Goal: Task Accomplishment & Management: Use online tool/utility

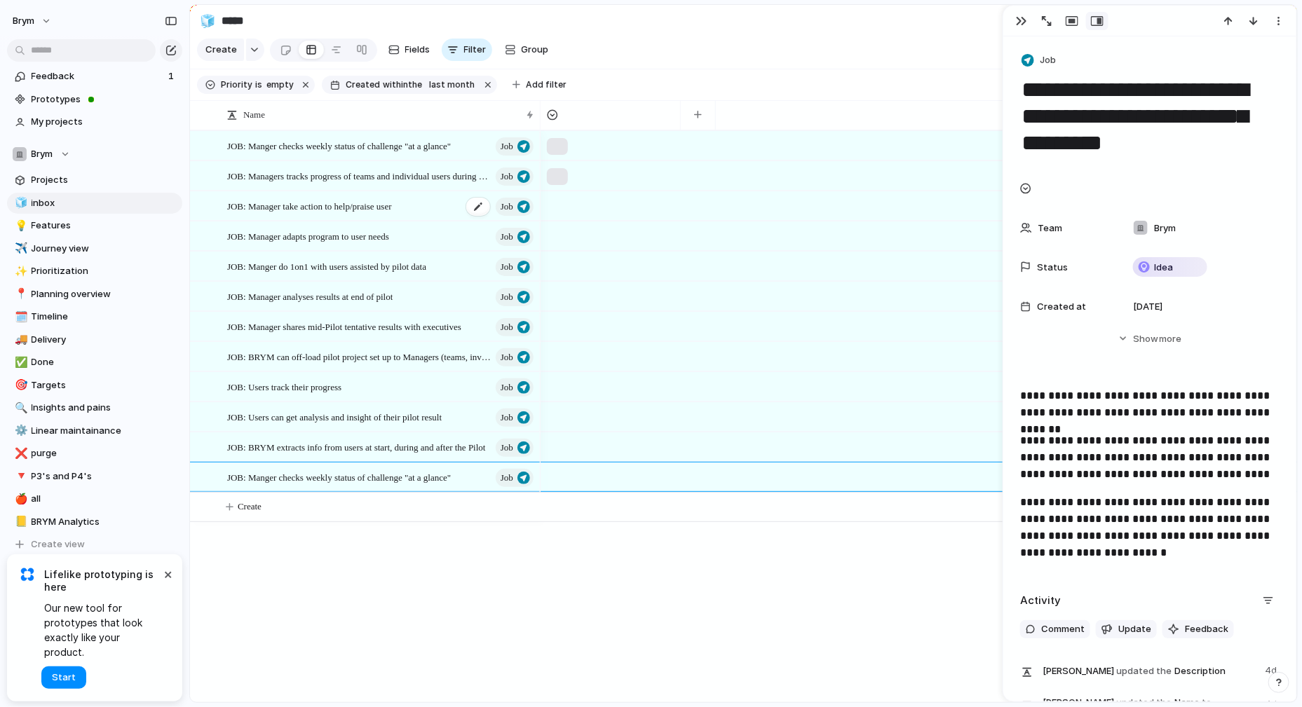
click at [437, 207] on div "JOB: Manager take action to help/praise user [PERSON_NAME]" at bounding box center [381, 206] width 308 height 29
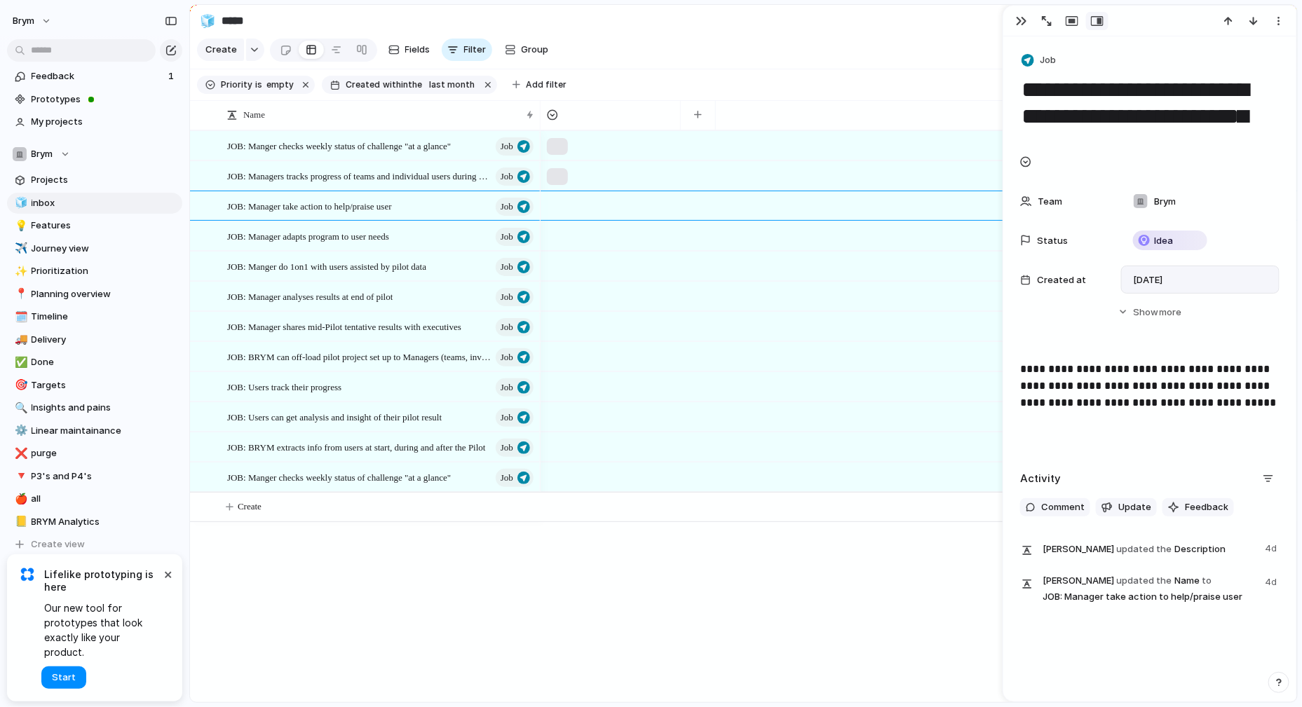
scroll to position [14, 0]
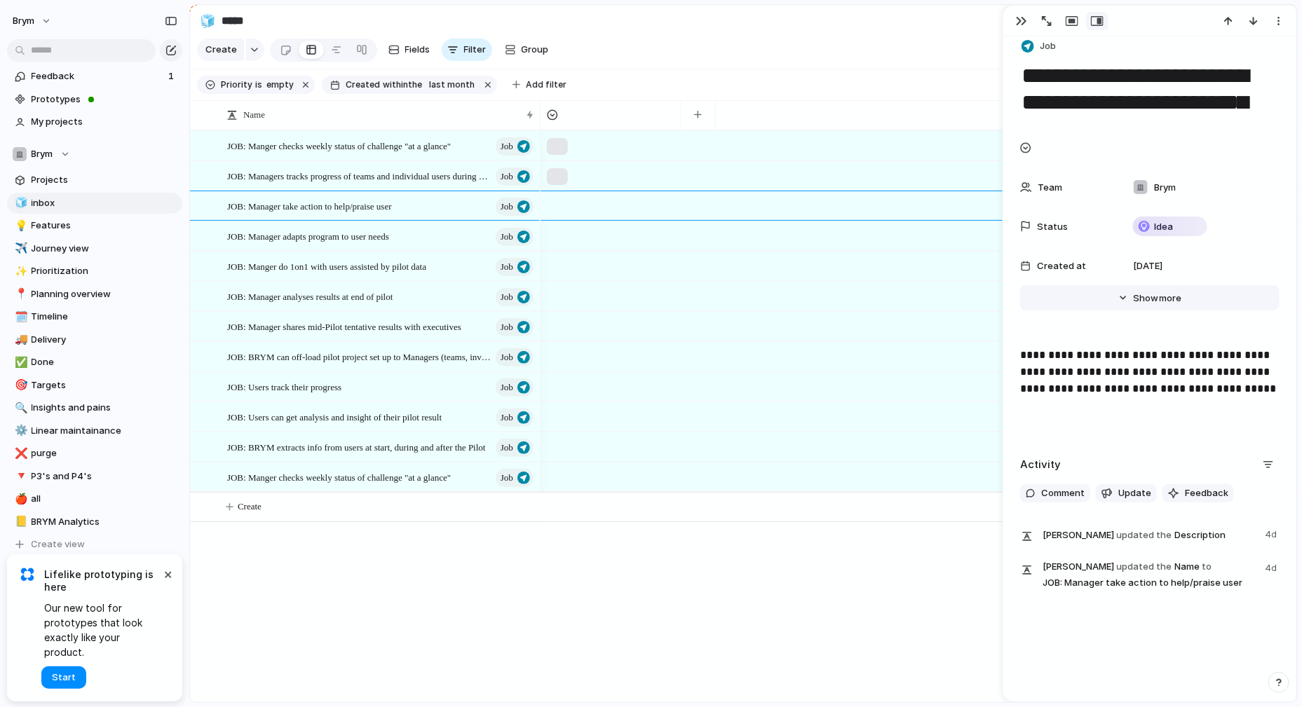
click at [1190, 291] on button "Hide Show more" at bounding box center [1149, 297] width 259 height 25
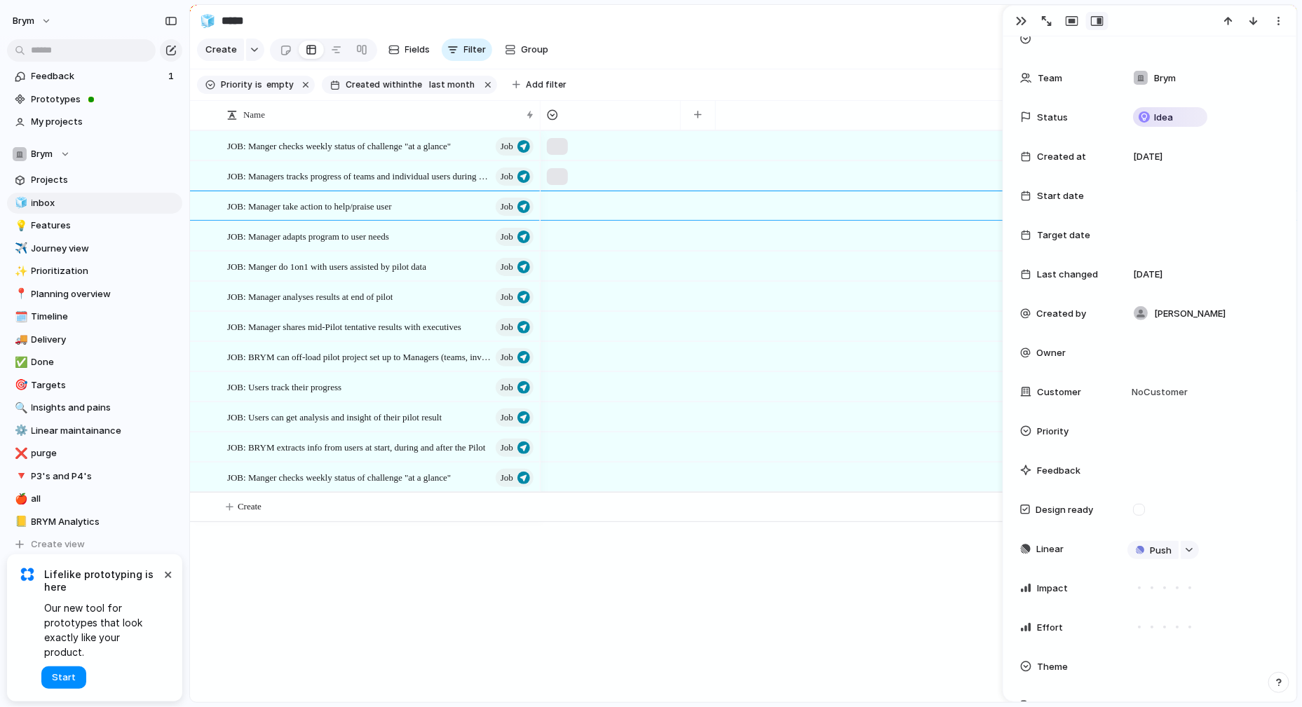
scroll to position [129, 0]
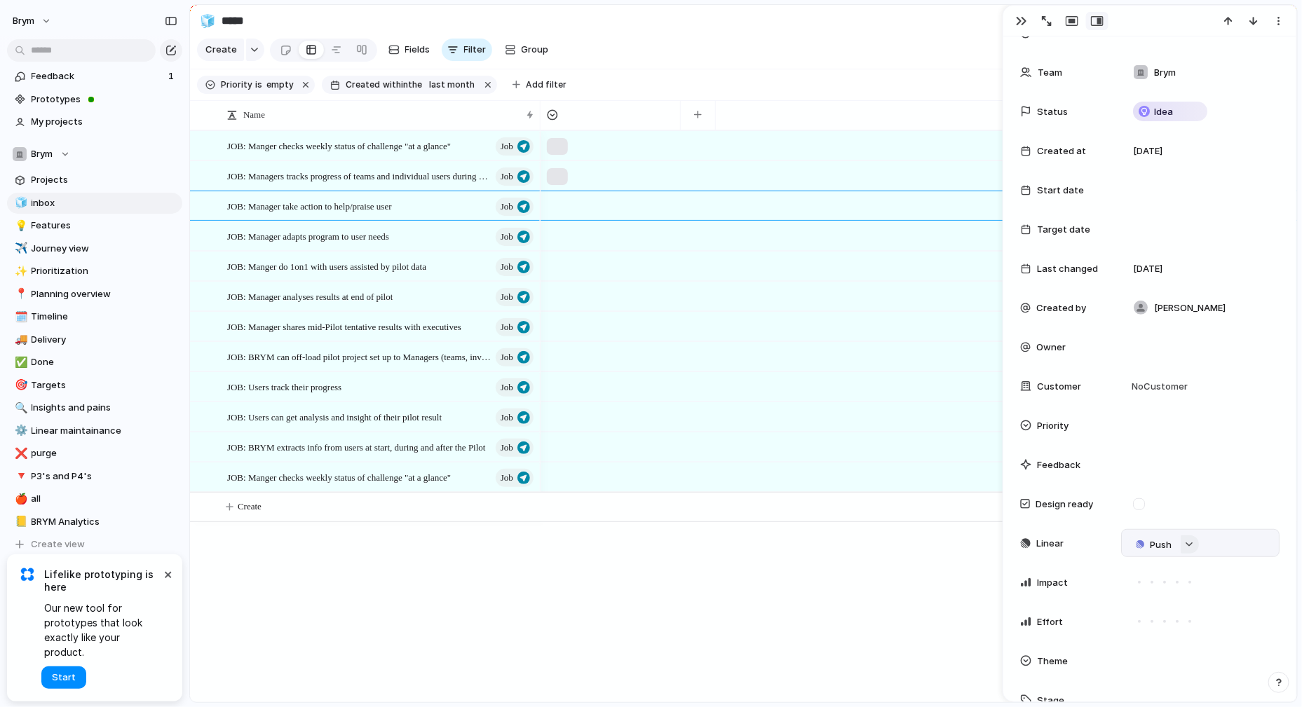
click at [1191, 546] on div "button" at bounding box center [1189, 545] width 10 height 6
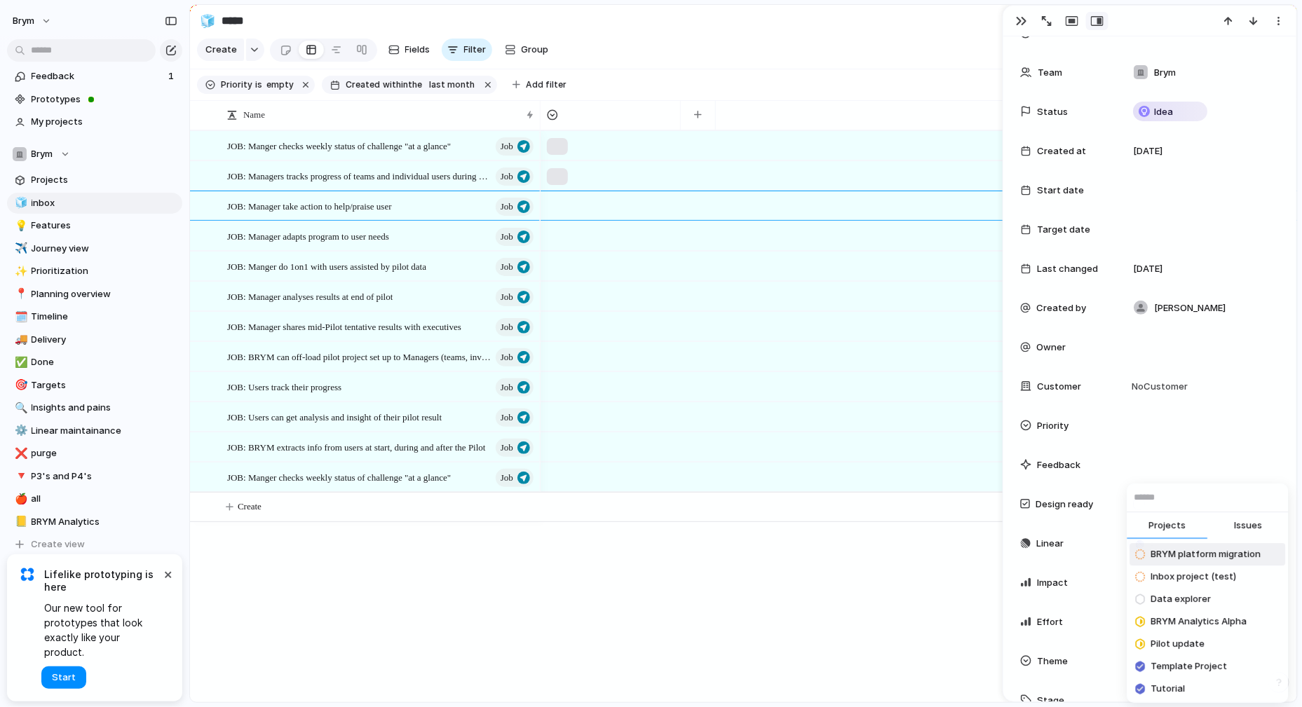
click at [1245, 525] on span "Issues" at bounding box center [1248, 526] width 28 height 14
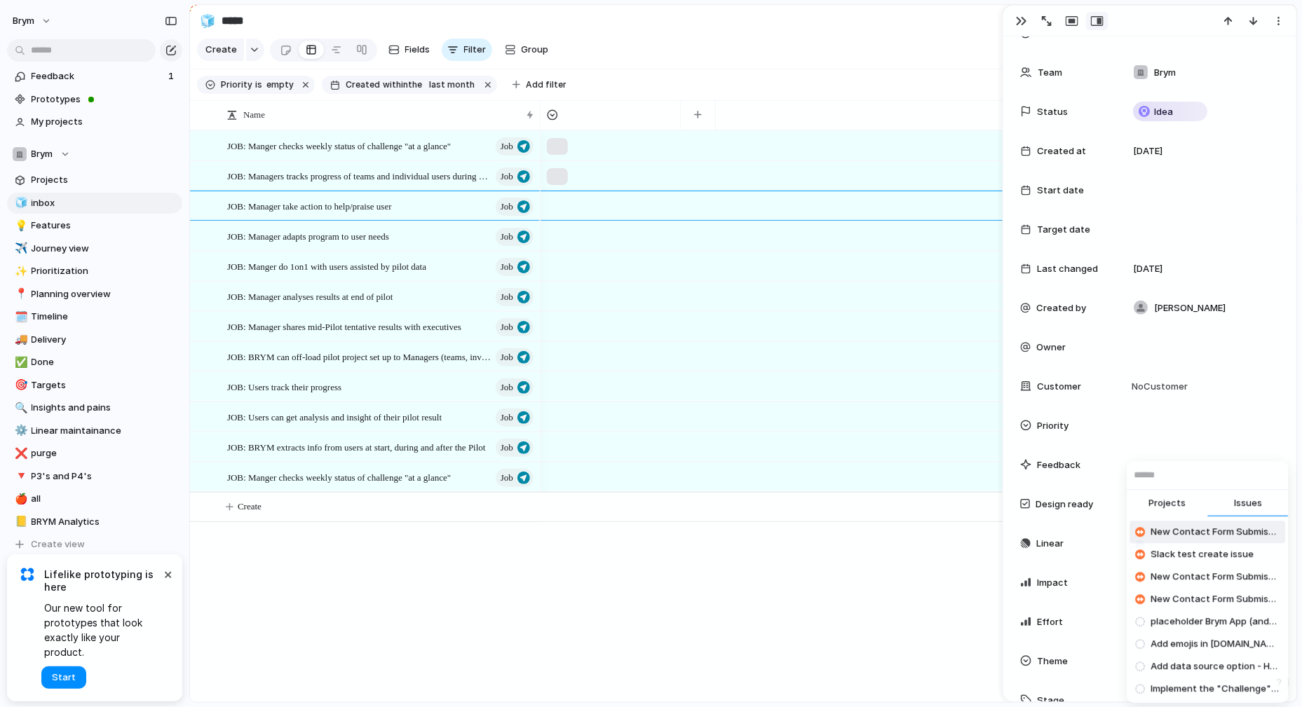
click at [1167, 505] on span "Projects" at bounding box center [1167, 504] width 37 height 14
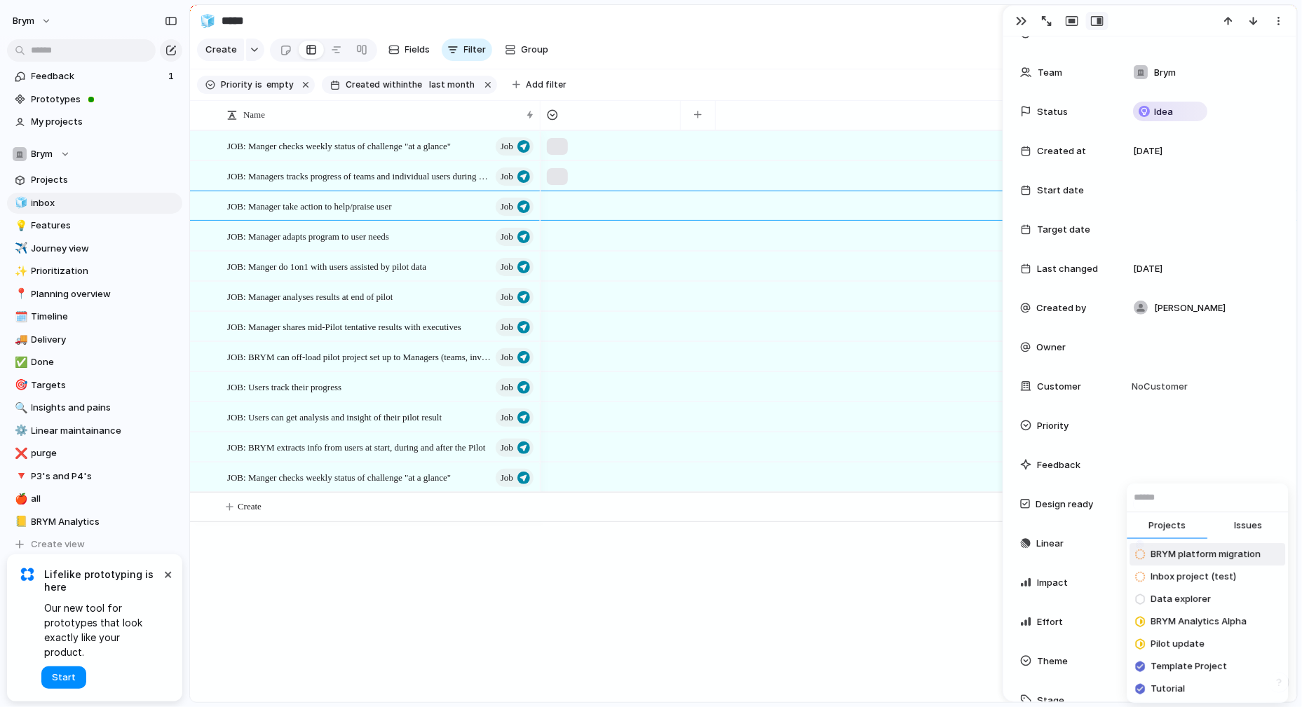
click at [1220, 554] on span "BRYM platform migration" at bounding box center [1205, 555] width 110 height 14
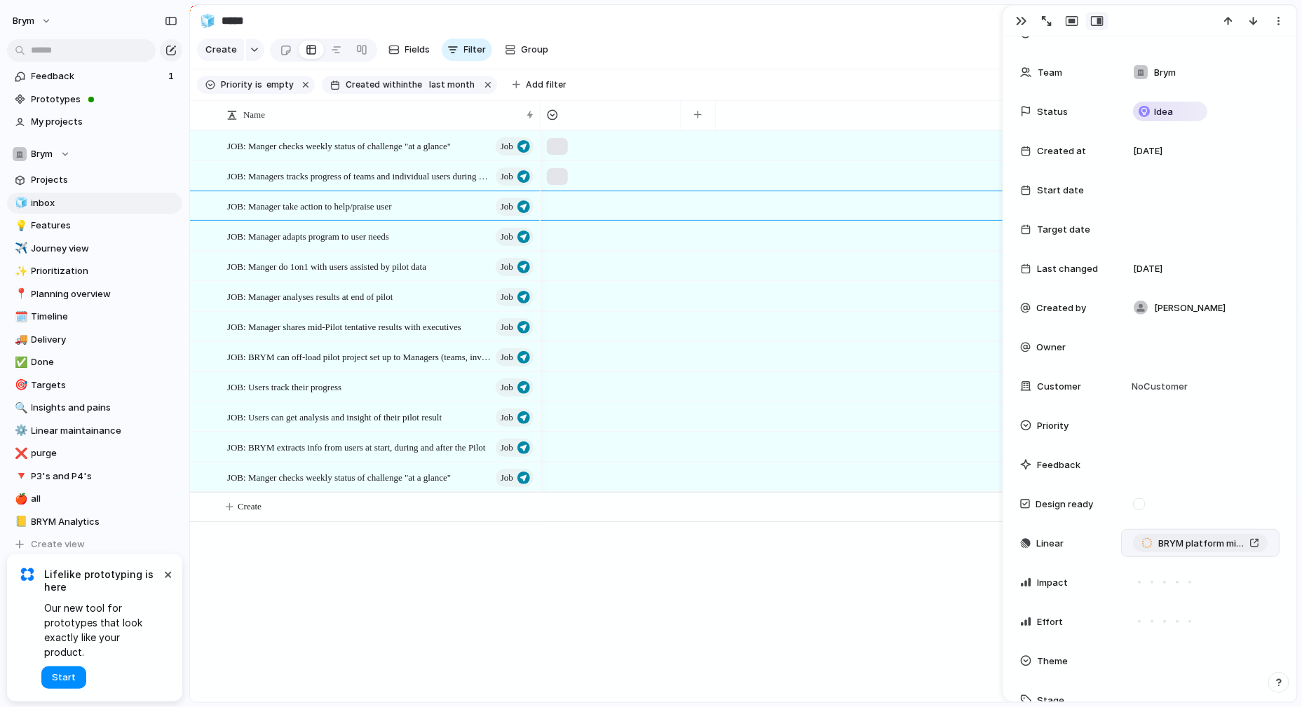
click at [1208, 543] on span "BRYM platform migration" at bounding box center [1201, 544] width 86 height 14
click at [1193, 539] on span "BRYM platform migration" at bounding box center [1201, 544] width 86 height 14
click at [1271, 545] on div "BRYM platform migration" at bounding box center [1200, 542] width 146 height 15
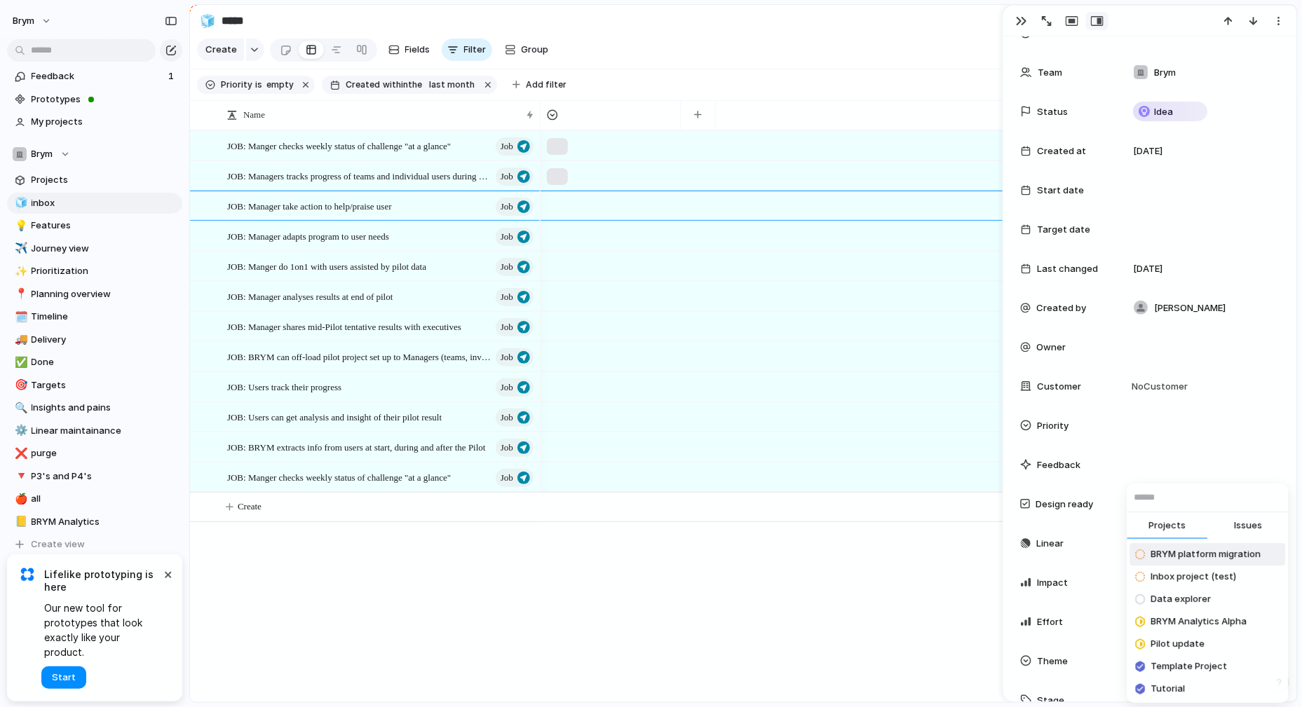
click at [1255, 526] on span "Issues" at bounding box center [1248, 526] width 28 height 14
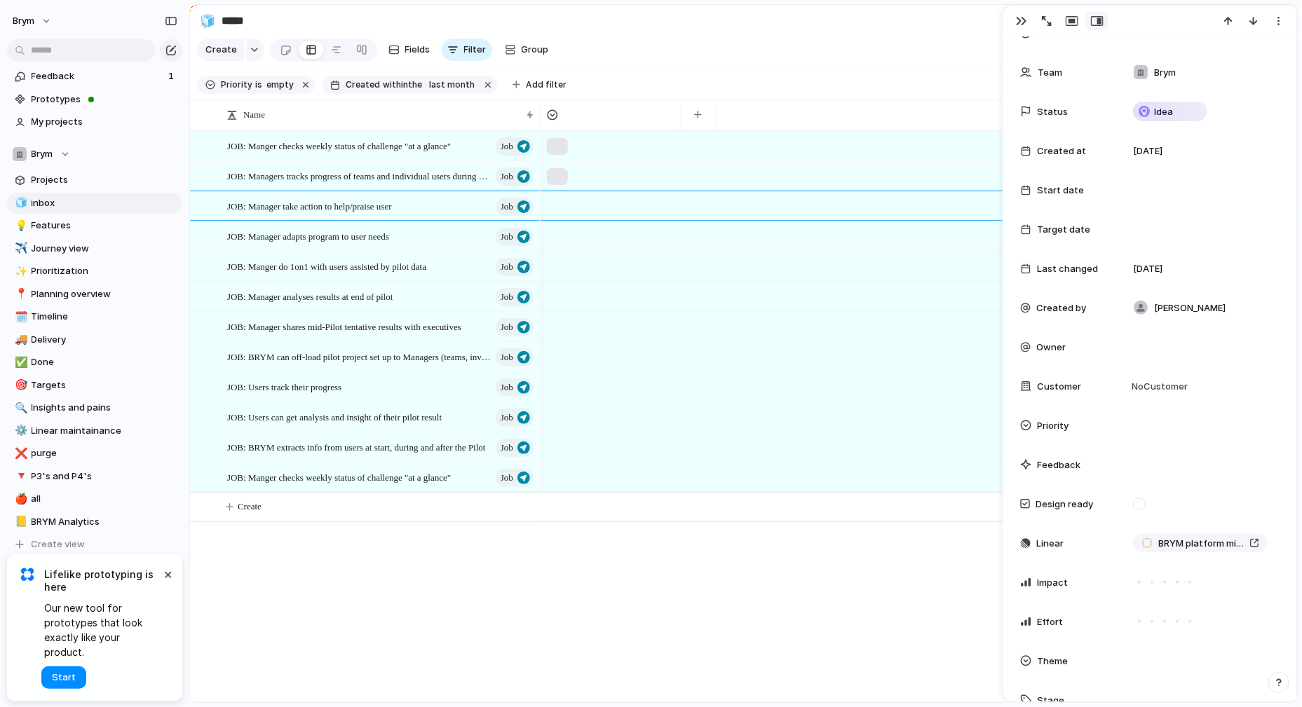
click at [1128, 437] on div "Projects Issues New Contact Form Submission Slack test create issue New Contact…" at bounding box center [651, 353] width 1302 height 707
click at [1271, 547] on div "BRYM platform migration" at bounding box center [1200, 542] width 146 height 15
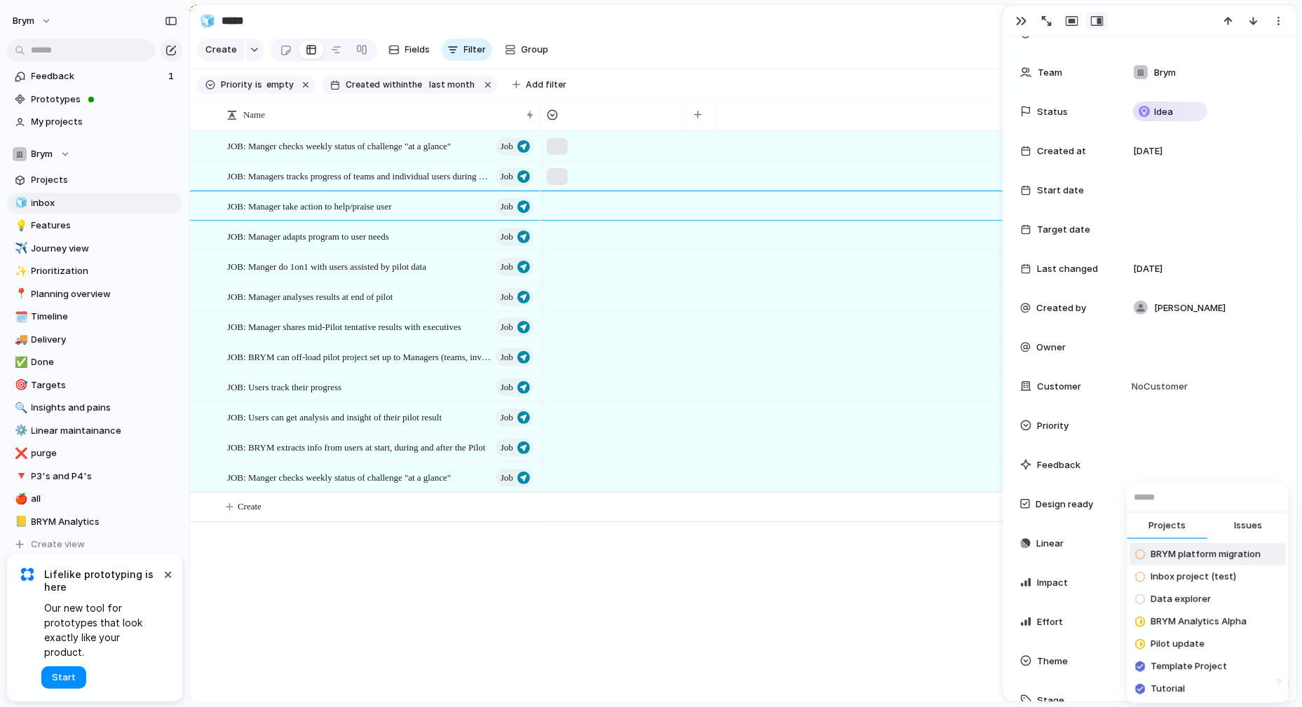
click at [1196, 446] on div "Projects Issues BRYM platform migration Inbox project (test) Data explorer BRYM…" at bounding box center [651, 353] width 1302 height 707
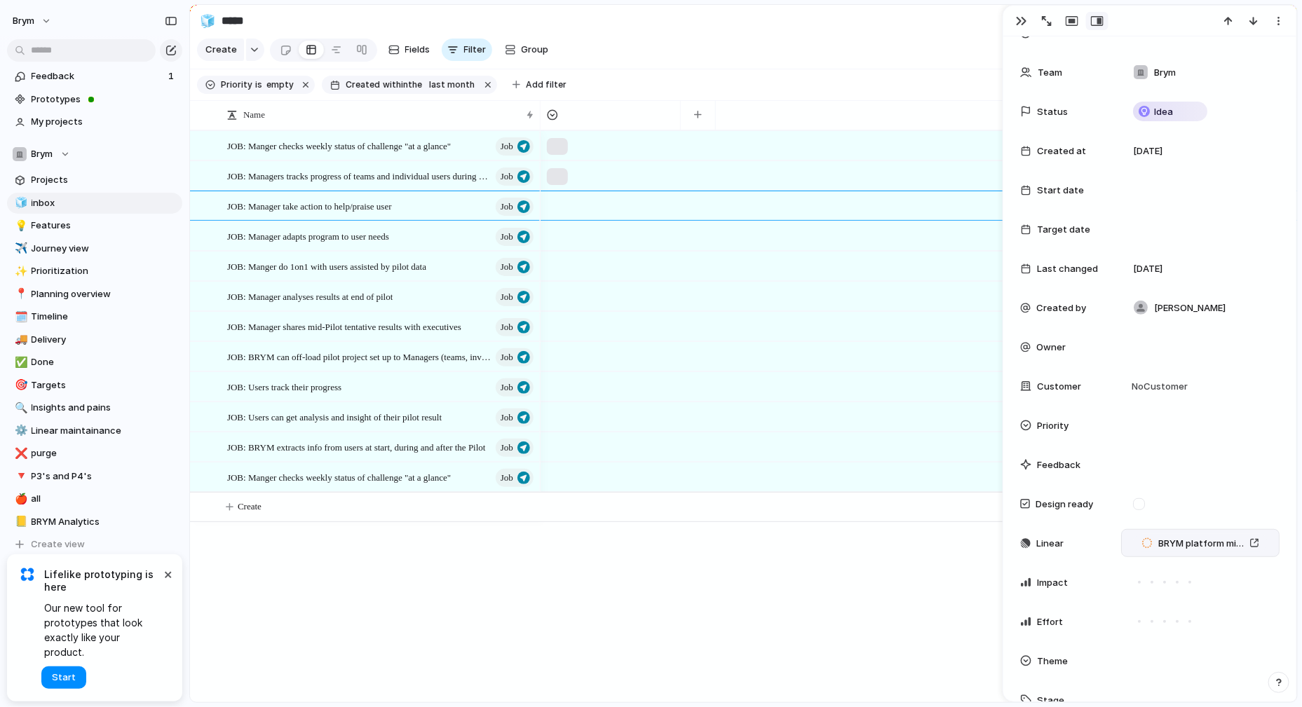
click at [1129, 549] on div "BRYM platform migration" at bounding box center [1200, 542] width 146 height 15
click at [1188, 462] on div "Projects Issues BRYM platform migration Inbox project (test) Data explorer BRYM…" at bounding box center [651, 353] width 1302 height 707
drag, startPoint x: 1274, startPoint y: 547, endPoint x: 1107, endPoint y: 549, distance: 166.8
click at [1107, 549] on div "Linear BRYM platform migration" at bounding box center [1149, 543] width 259 height 28
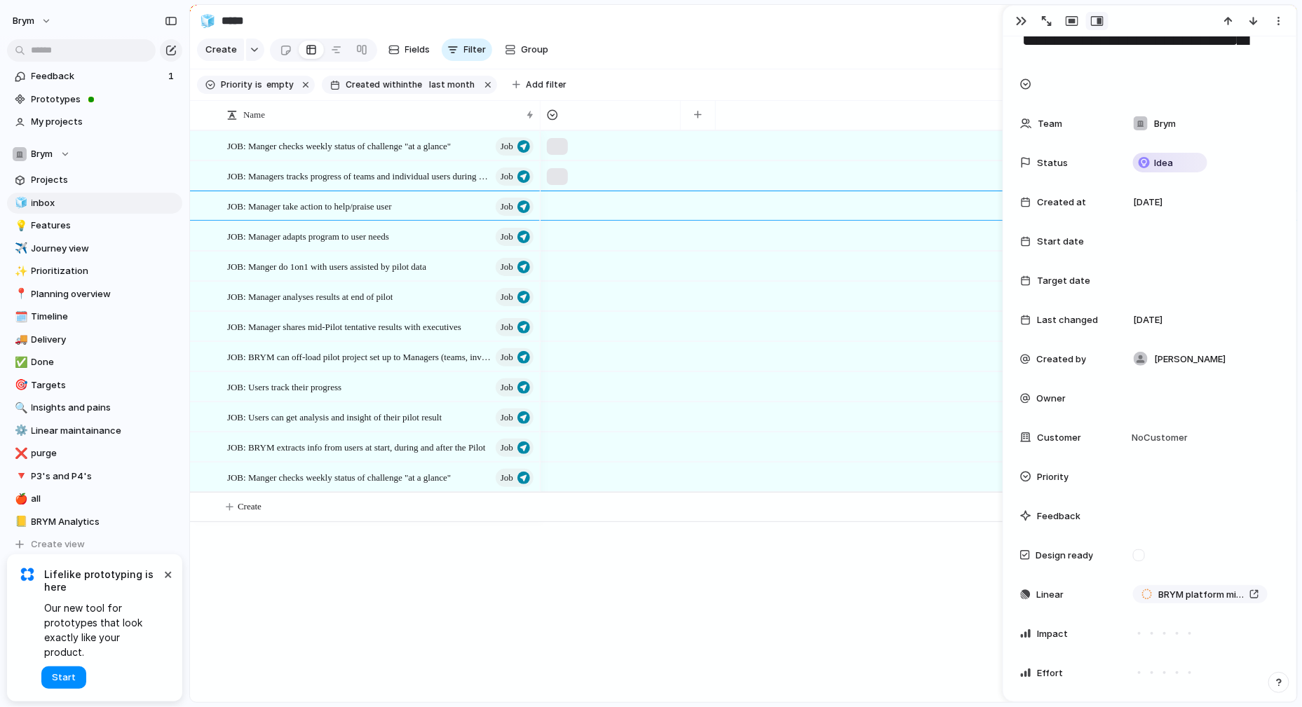
scroll to position [0, 0]
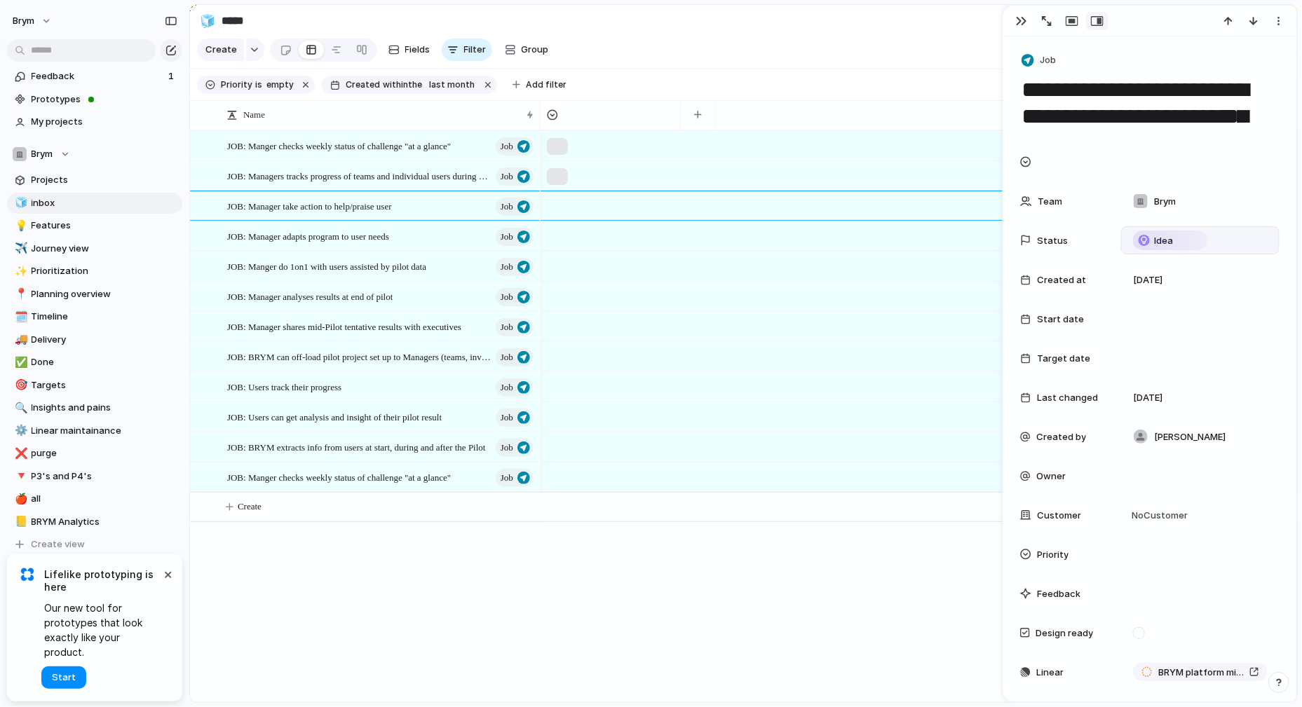
click at [1171, 245] on span "Idea" at bounding box center [1163, 241] width 19 height 14
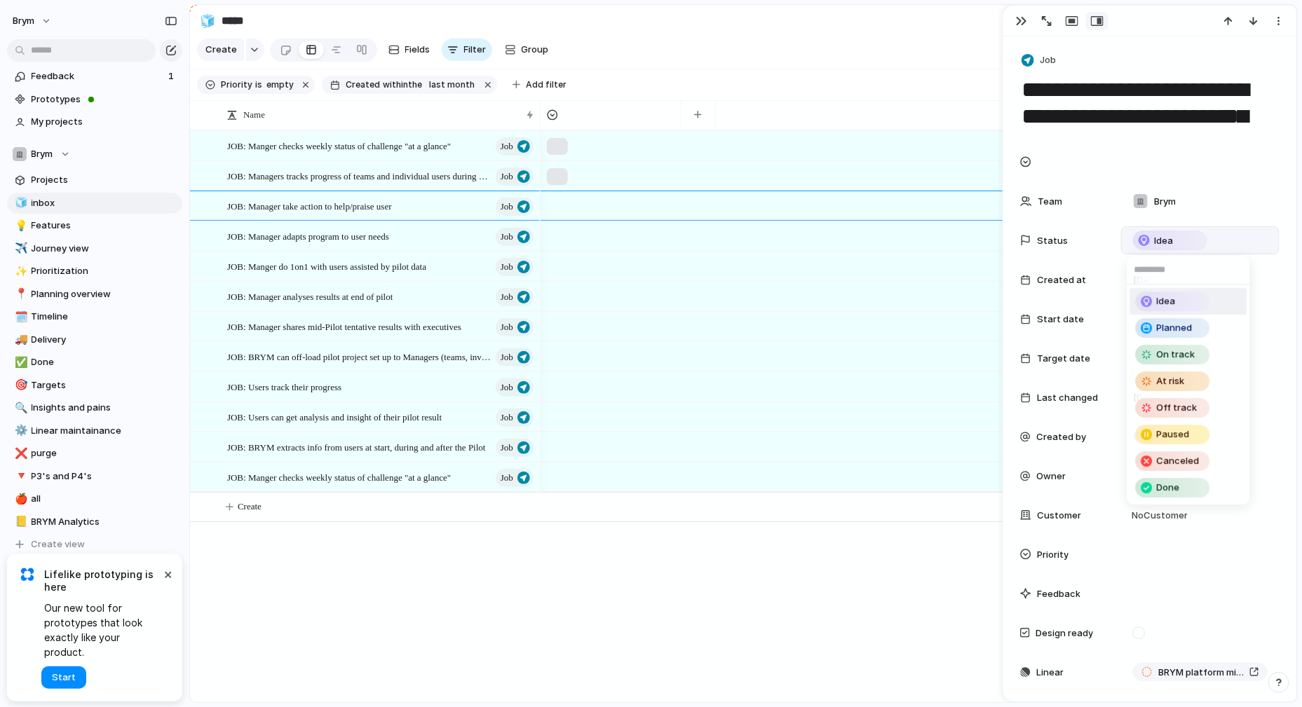
click at [1210, 156] on div "Idea Planned On track At risk Off track Paused Canceled Done" at bounding box center [651, 353] width 1302 height 707
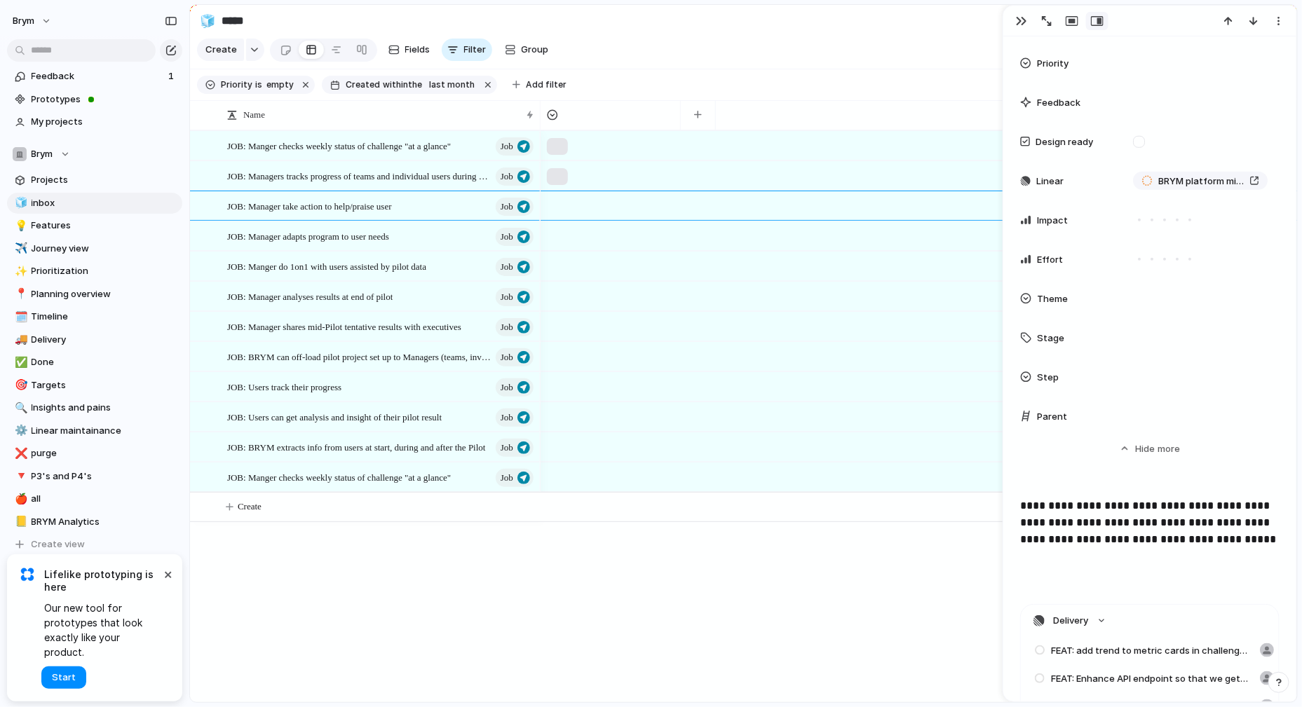
scroll to position [498, 0]
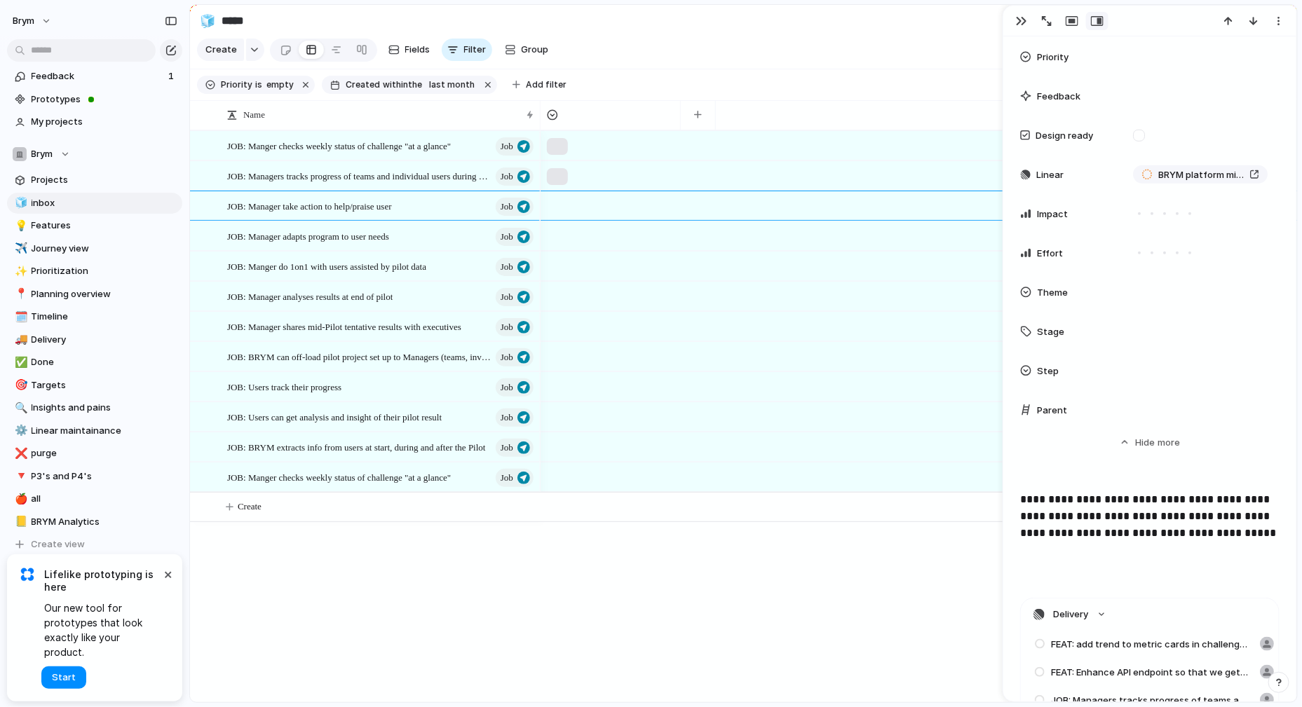
click at [1039, 178] on span "Linear" at bounding box center [1049, 175] width 27 height 14
click at [839, 67] on section "Create Fields Filter Group Zoom Collapse Linear" at bounding box center [743, 53] width 1107 height 34
click at [1017, 18] on div "button" at bounding box center [1021, 20] width 11 height 11
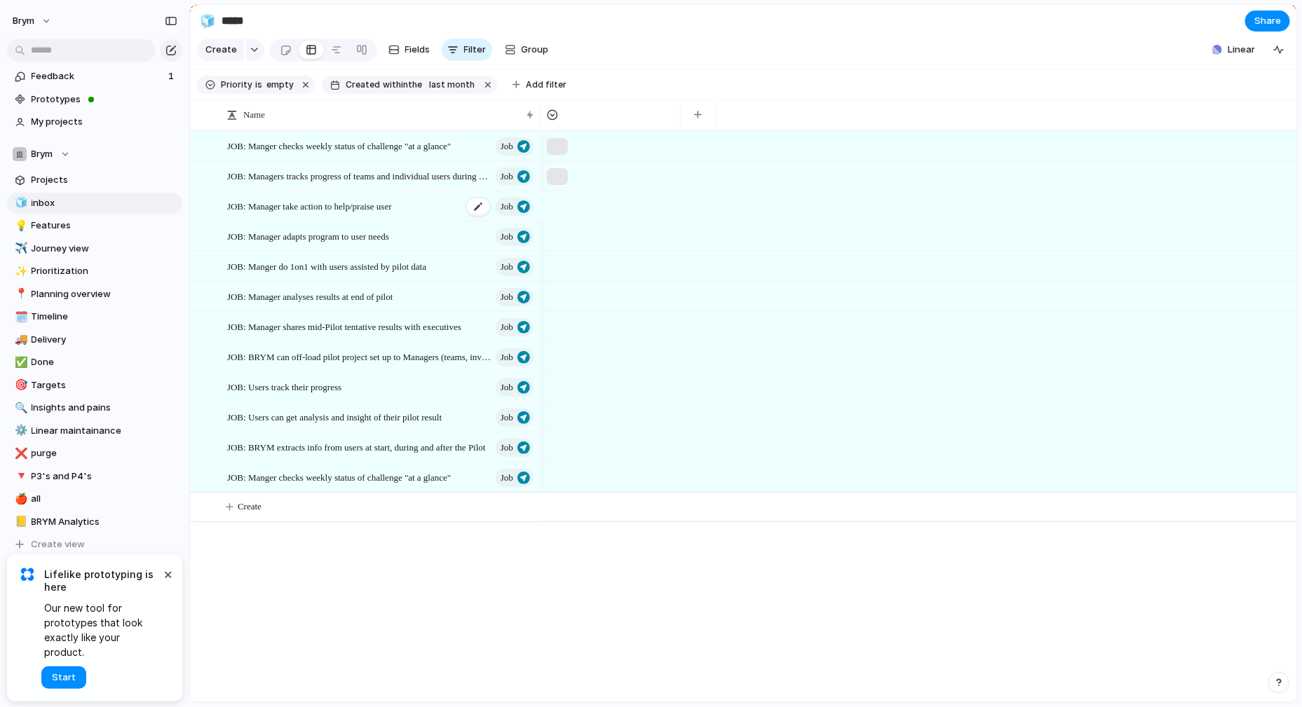
click at [434, 204] on div "JOB: Manager take action to help/praise user [PERSON_NAME]" at bounding box center [381, 206] width 308 height 29
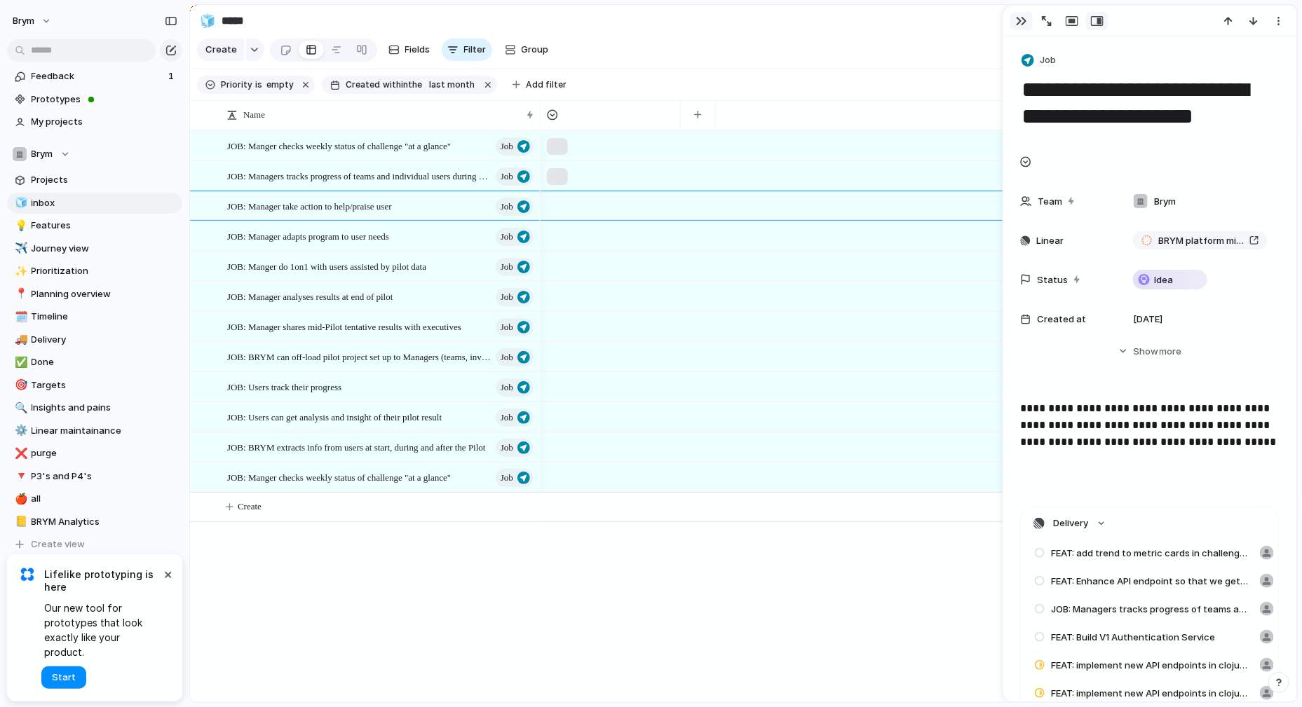
click at [1019, 12] on button "button" at bounding box center [1021, 21] width 22 height 18
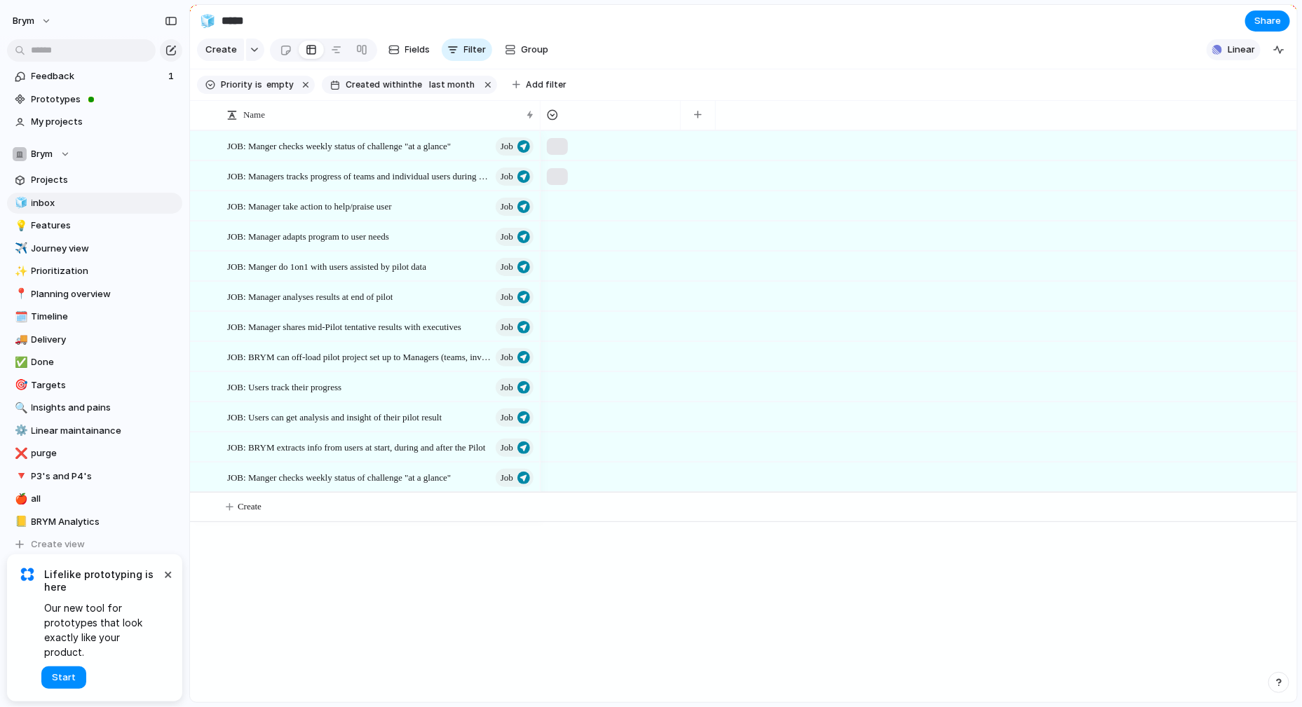
click at [1233, 52] on span "Linear" at bounding box center [1240, 50] width 27 height 14
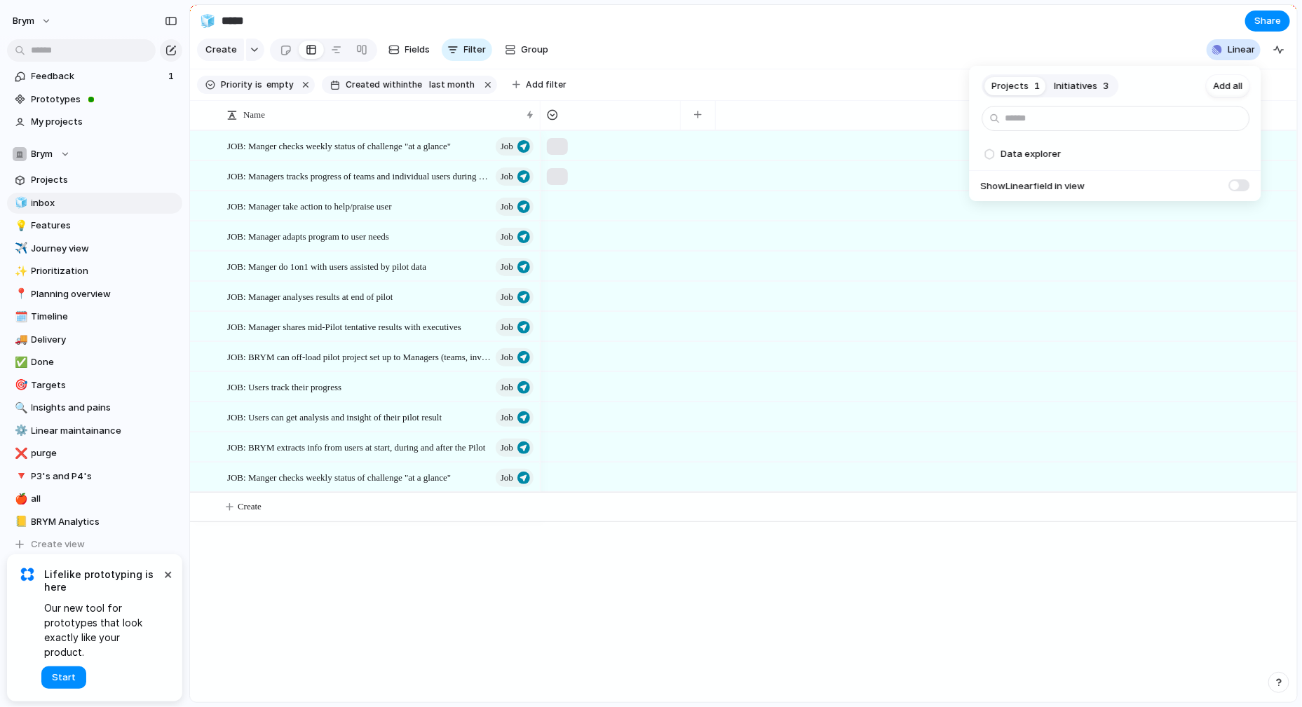
click at [1238, 187] on span at bounding box center [1239, 185] width 21 height 12
click at [757, 32] on div "Projects 1 Initiatives 3 Add all Data explorer Add Show Linear field in view" at bounding box center [651, 353] width 1302 height 707
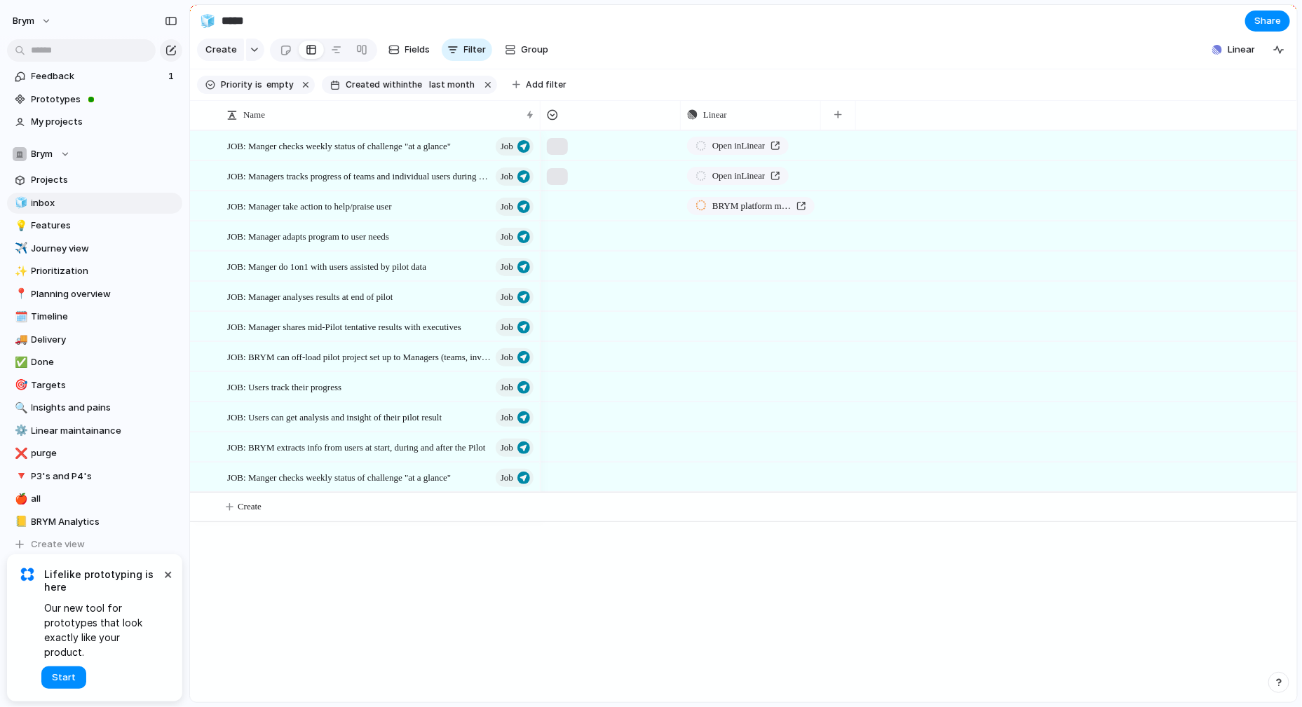
click at [828, 205] on div "BRYM platform migration" at bounding box center [918, 206] width 756 height 30
click at [786, 118] on div "Linear" at bounding box center [750, 115] width 127 height 14
click at [777, 40] on div "Modify Hide Sort ascending Sort descending" at bounding box center [651, 353] width 1302 height 707
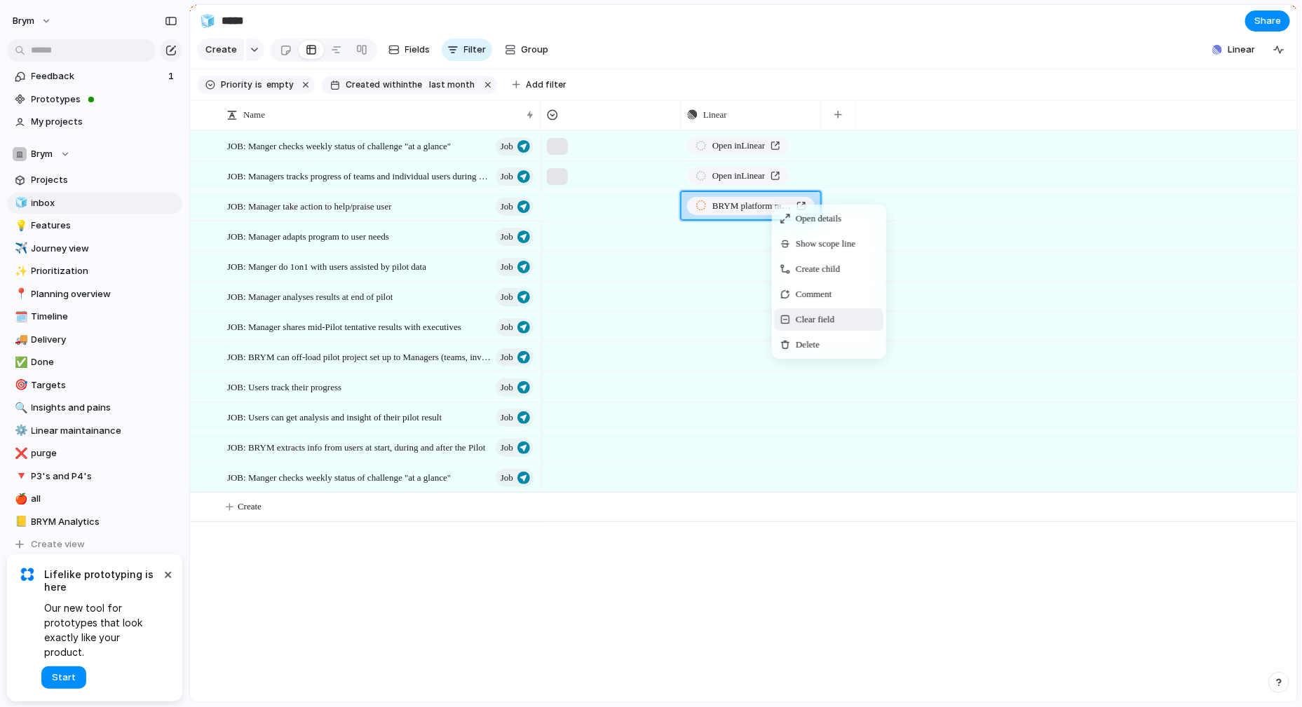
click at [825, 321] on span "Clear field" at bounding box center [814, 320] width 39 height 14
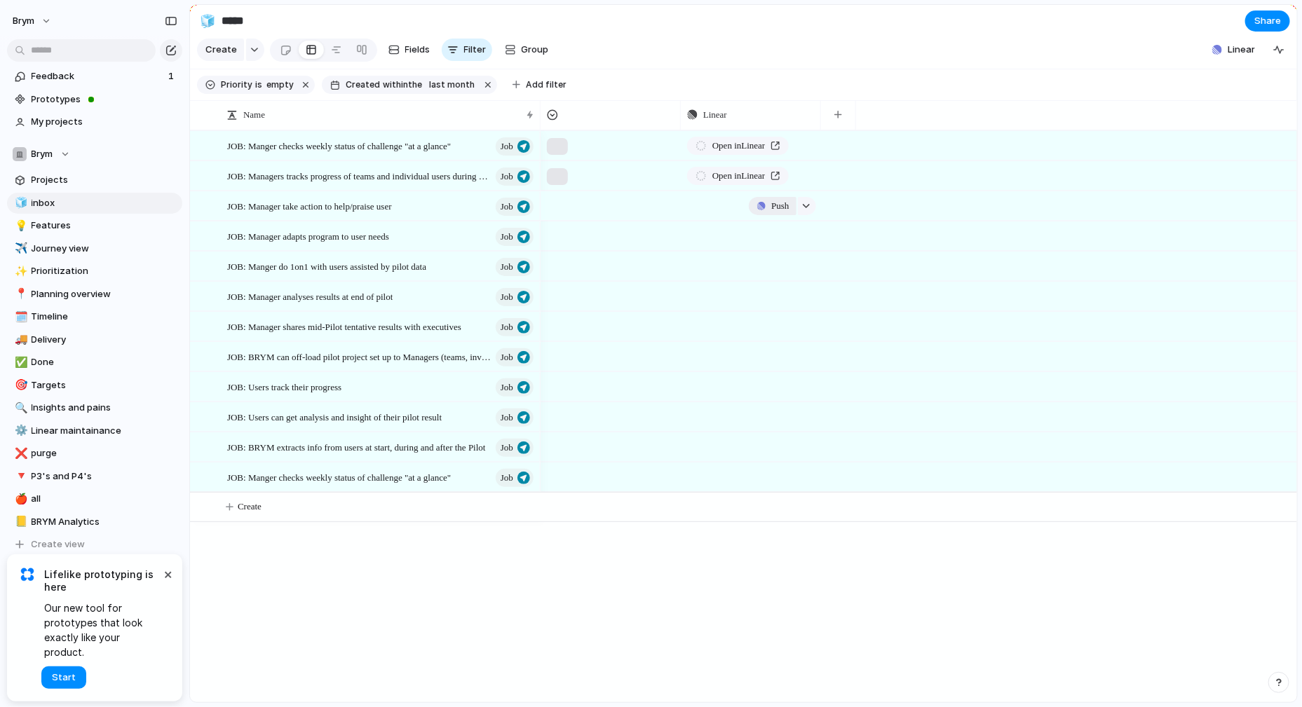
click at [771, 209] on span "Push" at bounding box center [780, 206] width 18 height 14
click at [755, 263] on span "Issue" at bounding box center [755, 261] width 23 height 14
click at [777, 236] on span "Push" at bounding box center [780, 236] width 18 height 14
click at [767, 287] on li "Issue" at bounding box center [778, 291] width 80 height 22
click at [776, 266] on span "Push" at bounding box center [780, 266] width 18 height 14
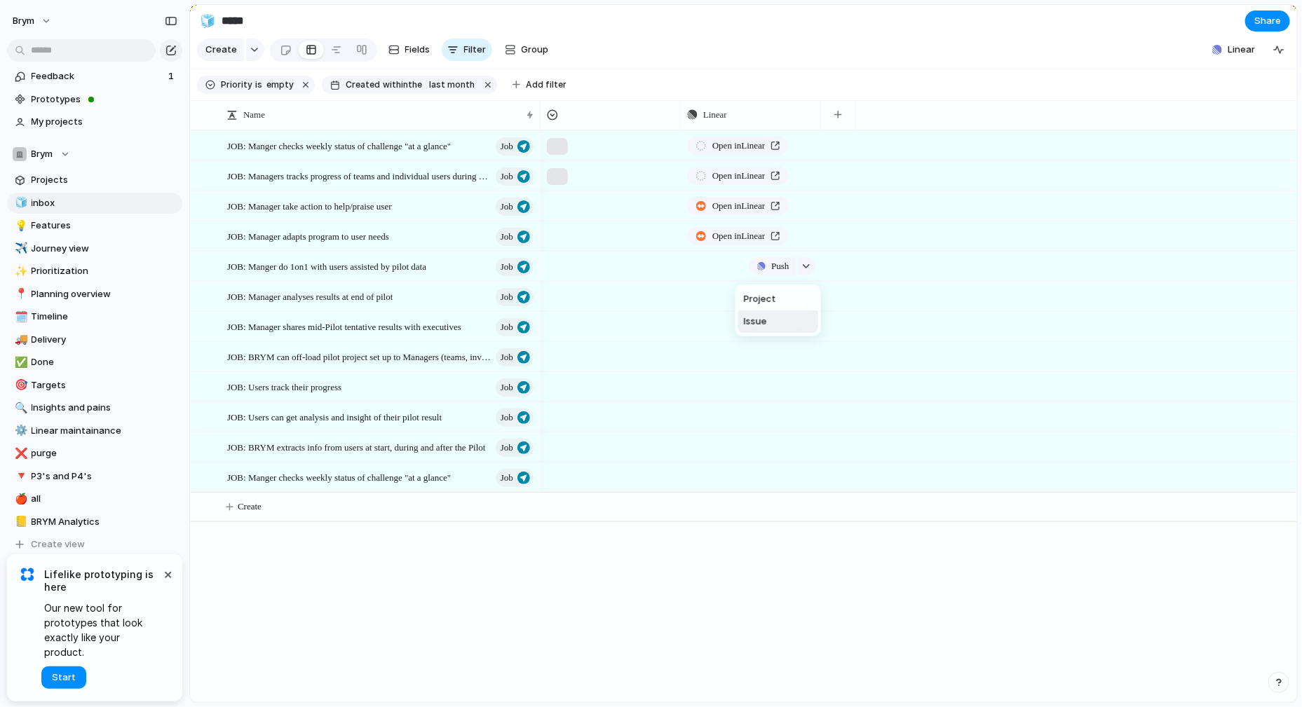
click at [760, 316] on span "Issue" at bounding box center [755, 322] width 23 height 14
click at [771, 299] on span "Push" at bounding box center [780, 296] width 18 height 14
click at [750, 349] on span "Issue" at bounding box center [755, 352] width 23 height 14
click at [771, 328] on span "Push" at bounding box center [780, 327] width 18 height 14
click at [751, 385] on span "Issue" at bounding box center [755, 382] width 23 height 14
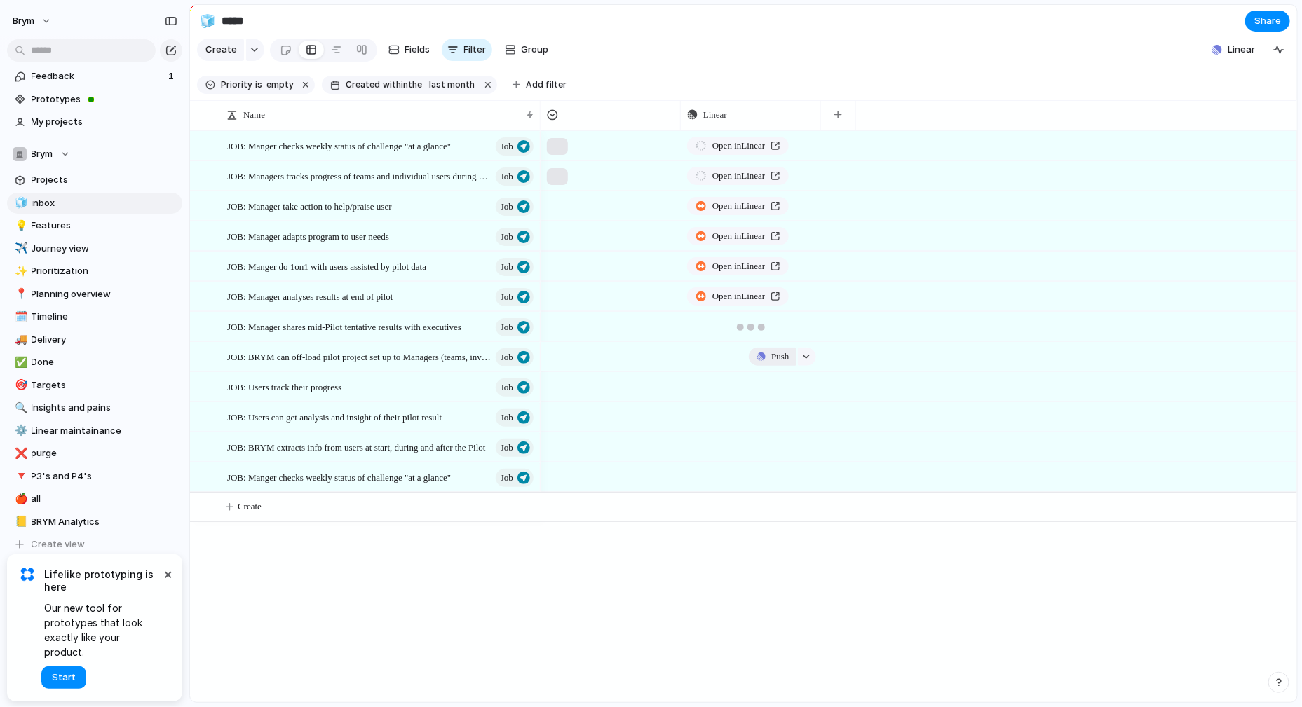
click at [772, 355] on span "Push" at bounding box center [780, 357] width 18 height 14
click at [750, 414] on span "Issue" at bounding box center [755, 412] width 23 height 14
click at [771, 388] on span "Push" at bounding box center [780, 387] width 18 height 14
click at [753, 446] on span "Issue" at bounding box center [755, 442] width 23 height 14
click at [774, 415] on span "Push" at bounding box center [780, 417] width 18 height 14
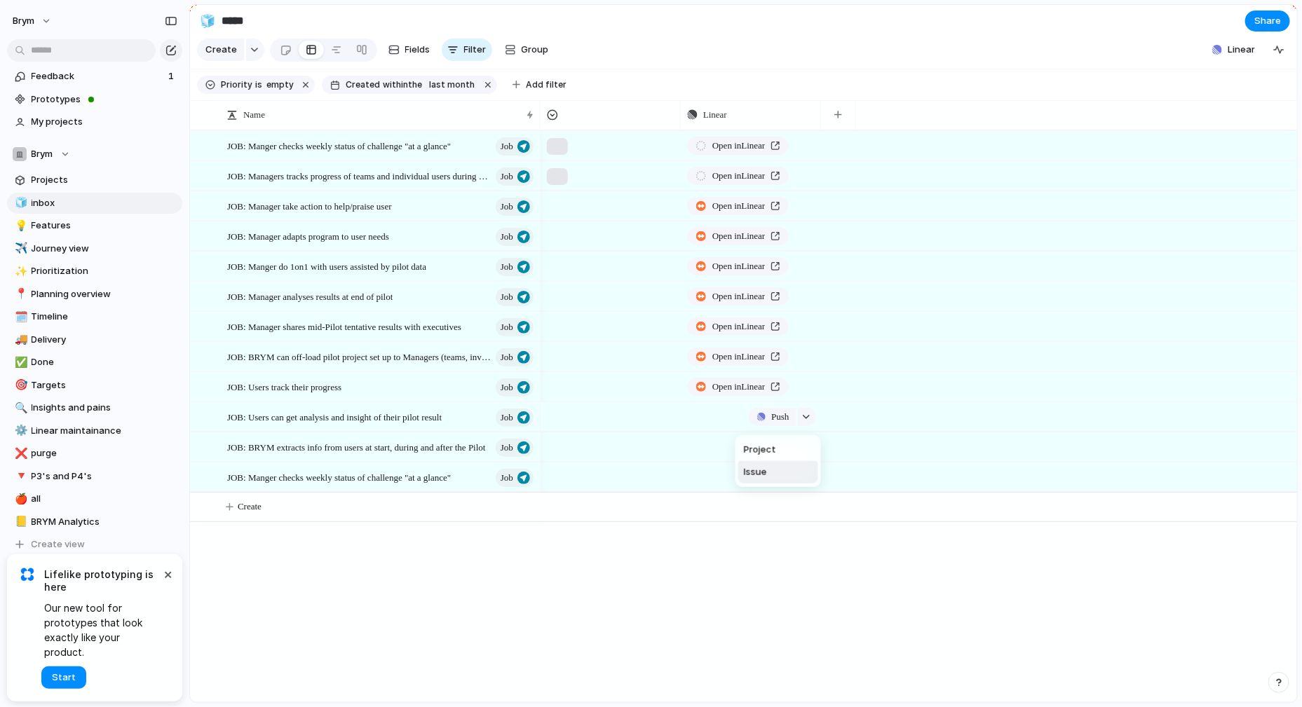
click at [751, 468] on span "Issue" at bounding box center [755, 472] width 23 height 14
click at [774, 446] on span "Push" at bounding box center [780, 447] width 18 height 14
click at [749, 499] on span "Issue" at bounding box center [755, 503] width 23 height 14
click at [775, 477] on span "Push" at bounding box center [780, 477] width 18 height 14
click at [751, 533] on span "Issue" at bounding box center [755, 533] width 23 height 14
